Goal: Information Seeking & Learning: Understand process/instructions

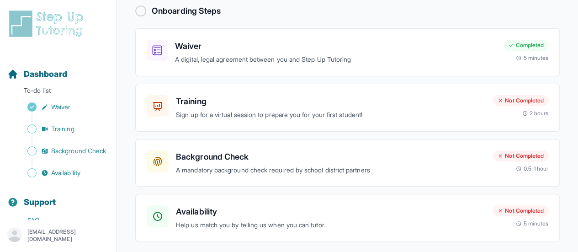
scroll to position [62, 0]
click at [308, 96] on h3 "Training" at bounding box center [331, 101] width 310 height 13
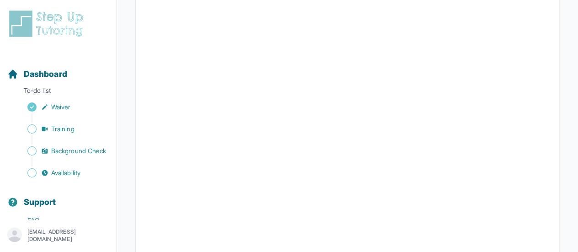
scroll to position [326, 0]
click at [70, 150] on span "Background Check" at bounding box center [78, 150] width 55 height 9
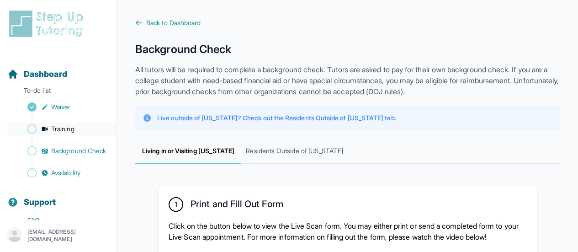
click at [73, 131] on span "Training" at bounding box center [62, 128] width 23 height 9
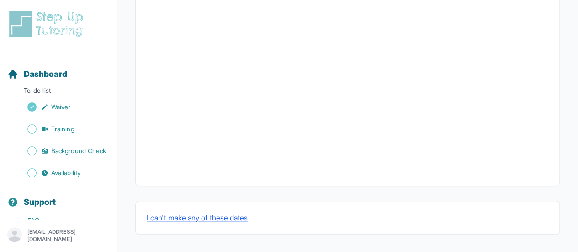
scroll to position [82, 0]
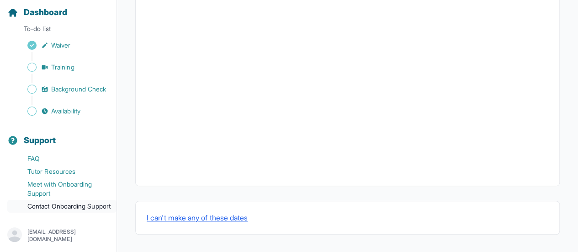
click at [84, 205] on link "Contact Onboarding Support" at bounding box center [61, 206] width 109 height 13
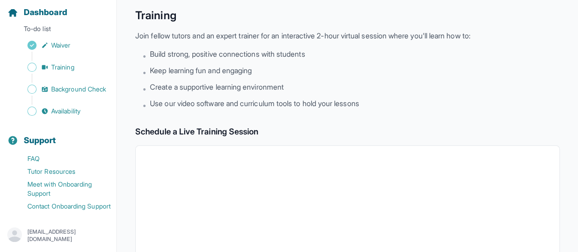
scroll to position [0, 0]
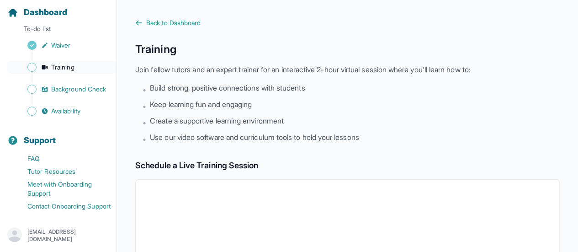
click at [79, 61] on link "Training" at bounding box center [61, 67] width 109 height 13
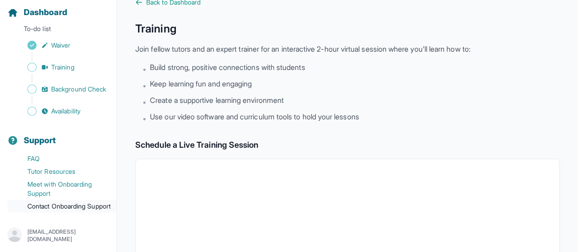
scroll to position [24, 0]
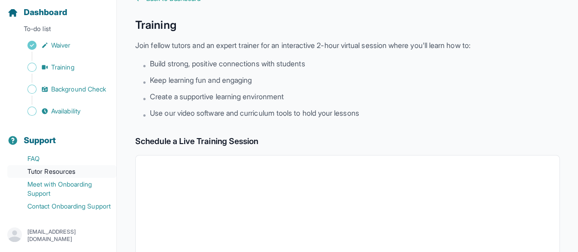
click at [57, 165] on link "Tutor Resources" at bounding box center [61, 171] width 109 height 13
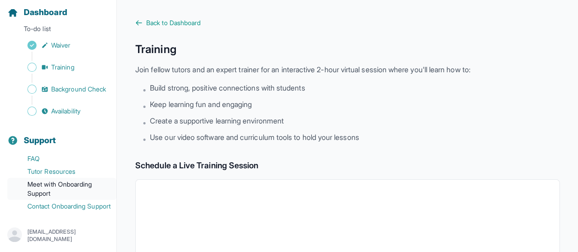
click at [69, 180] on link "Meet with Onboarding Support" at bounding box center [61, 189] width 109 height 22
